Goal: Navigation & Orientation: Find specific page/section

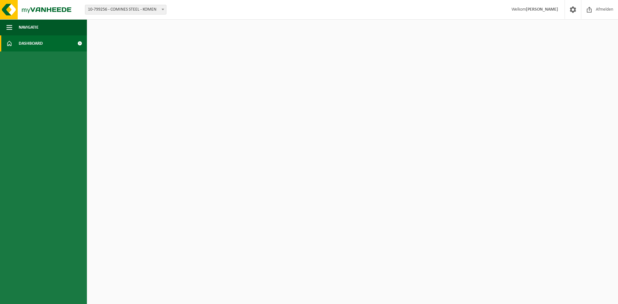
click at [28, 48] on span "Dashboard" at bounding box center [31, 43] width 24 height 16
click at [80, 44] on span at bounding box center [79, 43] width 14 height 16
click at [18, 28] on button "Navigatie" at bounding box center [43, 27] width 87 height 16
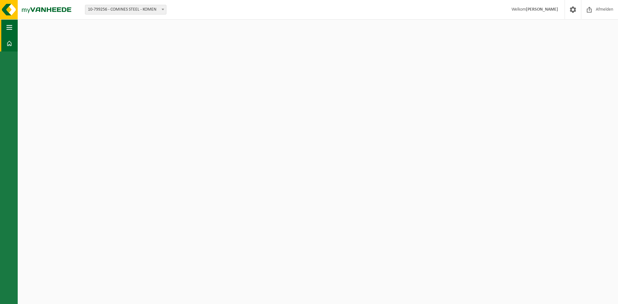
click at [5, 26] on button "Navigatie" at bounding box center [9, 27] width 18 height 16
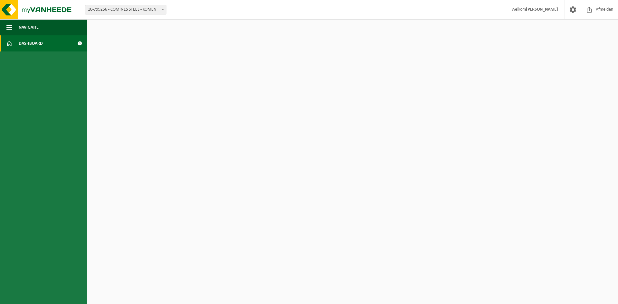
click at [79, 43] on span at bounding box center [79, 43] width 14 height 16
click at [569, 12] on span at bounding box center [573, 9] width 10 height 19
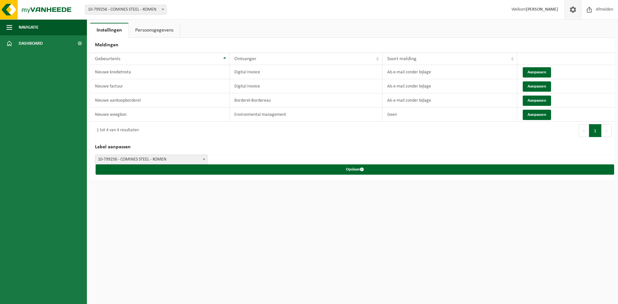
click at [569, 12] on span at bounding box center [573, 9] width 10 height 19
click at [103, 7] on span "10-799256 - COMINES STEEL - KOMEN" at bounding box center [125, 9] width 81 height 9
click at [46, 10] on img at bounding box center [38, 9] width 77 height 19
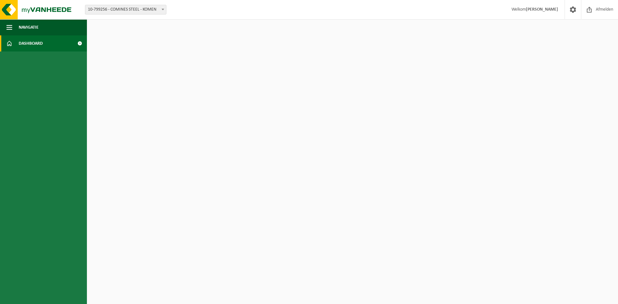
click at [18, 41] on link "Dashboard" at bounding box center [43, 43] width 87 height 16
click at [8, 45] on span at bounding box center [9, 43] width 6 height 16
click at [5, 9] on img at bounding box center [38, 9] width 77 height 19
click at [81, 43] on span at bounding box center [79, 43] width 14 height 16
click at [369, 123] on html "Vestiging: 10-799256 - COMINES STEEL - KOMEN 10-799256 - COMINES STEEL - KOMEN …" at bounding box center [309, 152] width 618 height 304
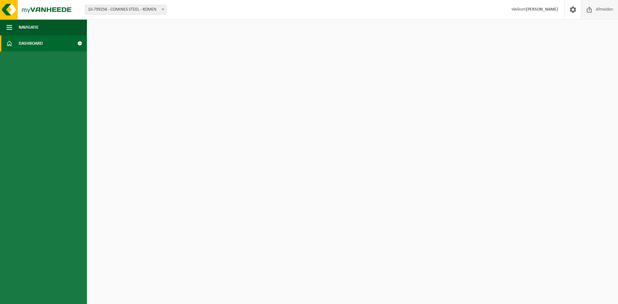
click at [609, 7] on span "Afmelden" at bounding box center [604, 9] width 21 height 19
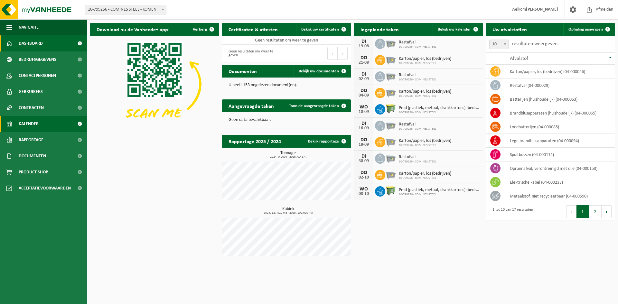
click at [46, 126] on link "Kalender" at bounding box center [43, 124] width 87 height 16
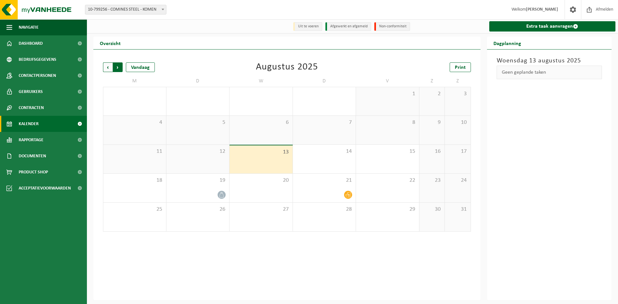
click at [107, 70] on span "Vorige" at bounding box center [108, 67] width 10 height 10
